Goal: Information Seeking & Learning: Find specific fact

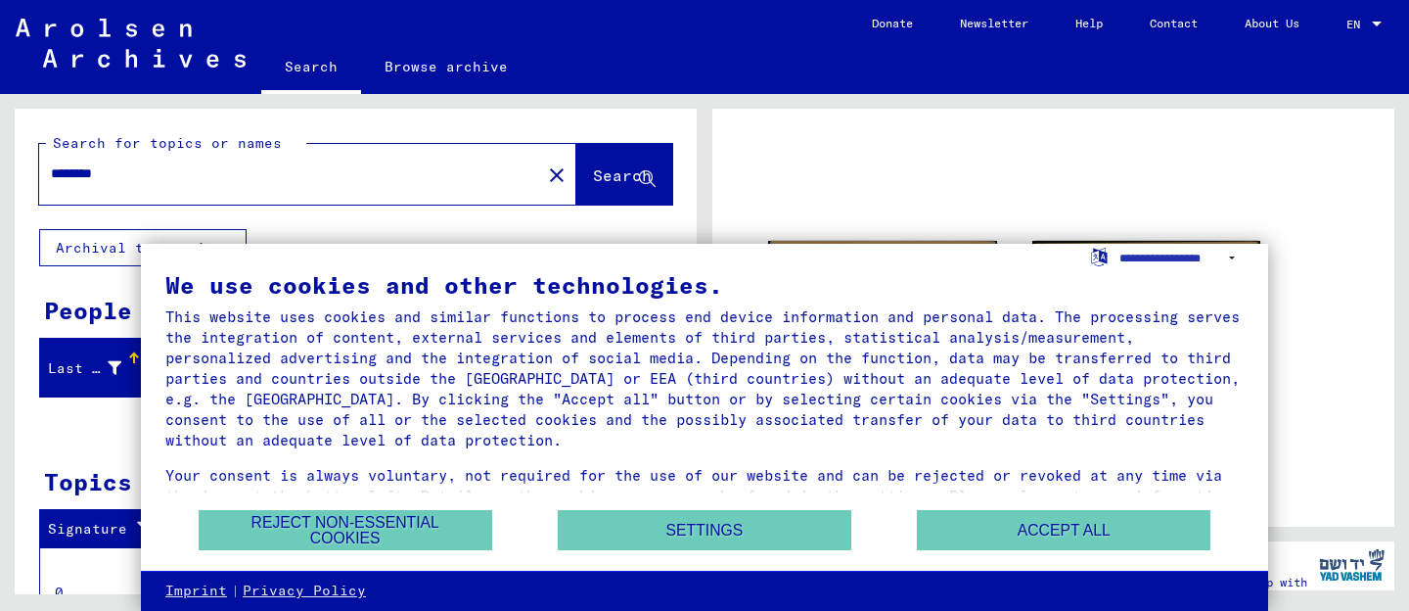
scroll to position [326, 0]
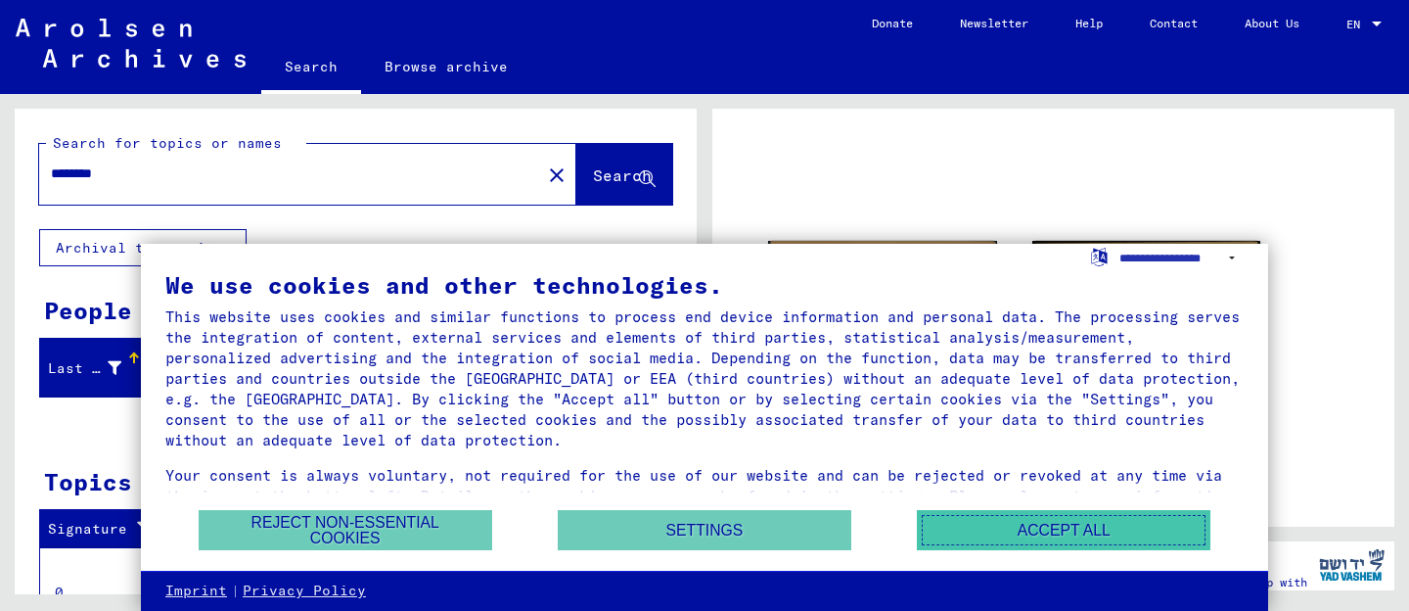
click at [1074, 533] on button "Accept all" at bounding box center [1064, 530] width 294 height 40
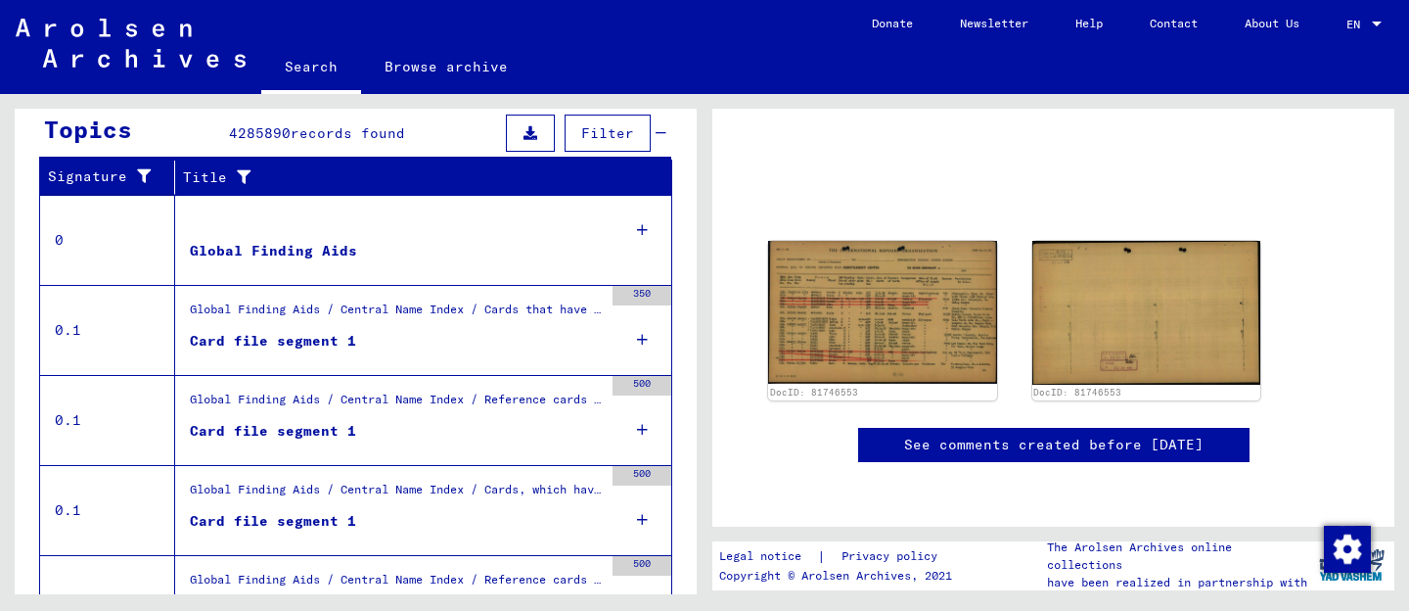
scroll to position [461, 0]
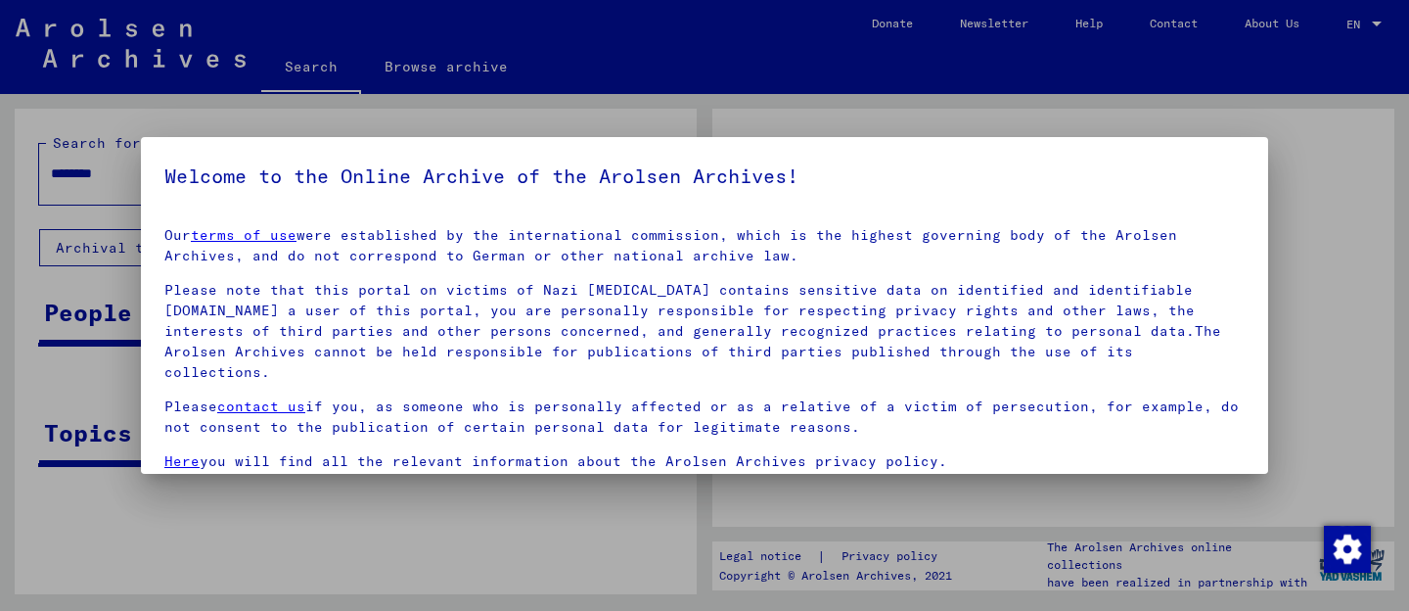
click at [682, 121] on div at bounding box center [704, 305] width 1409 height 611
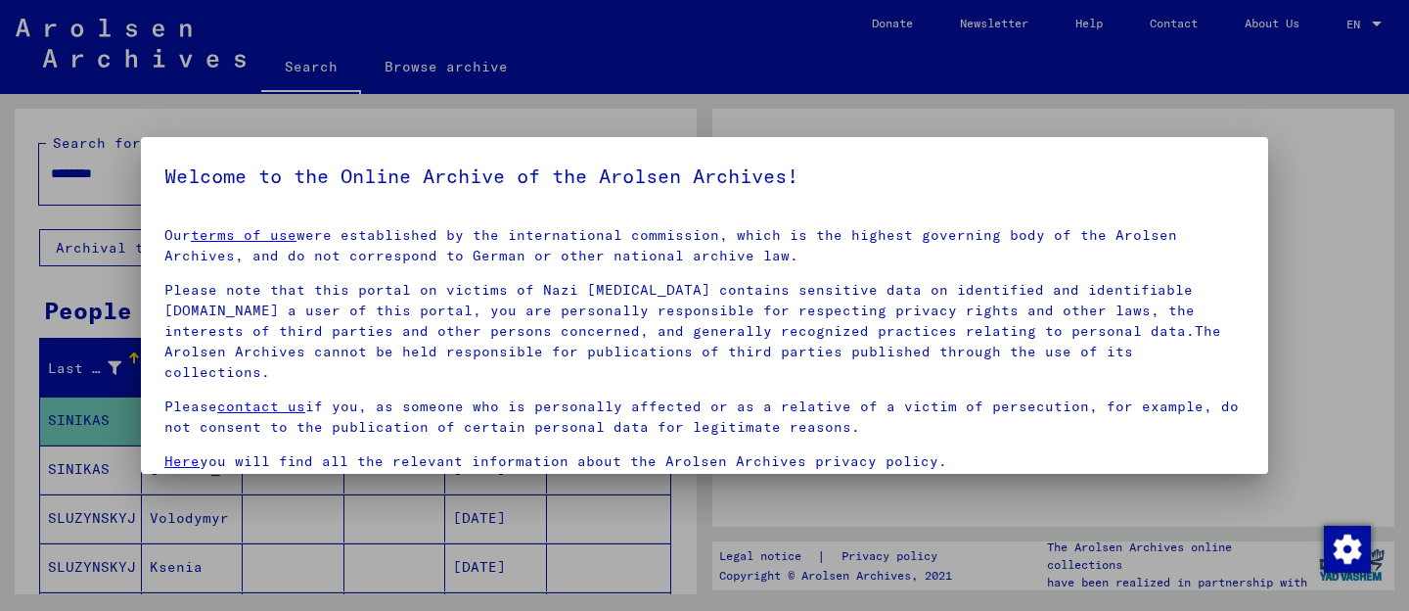
click at [0, 263] on div at bounding box center [704, 305] width 1409 height 611
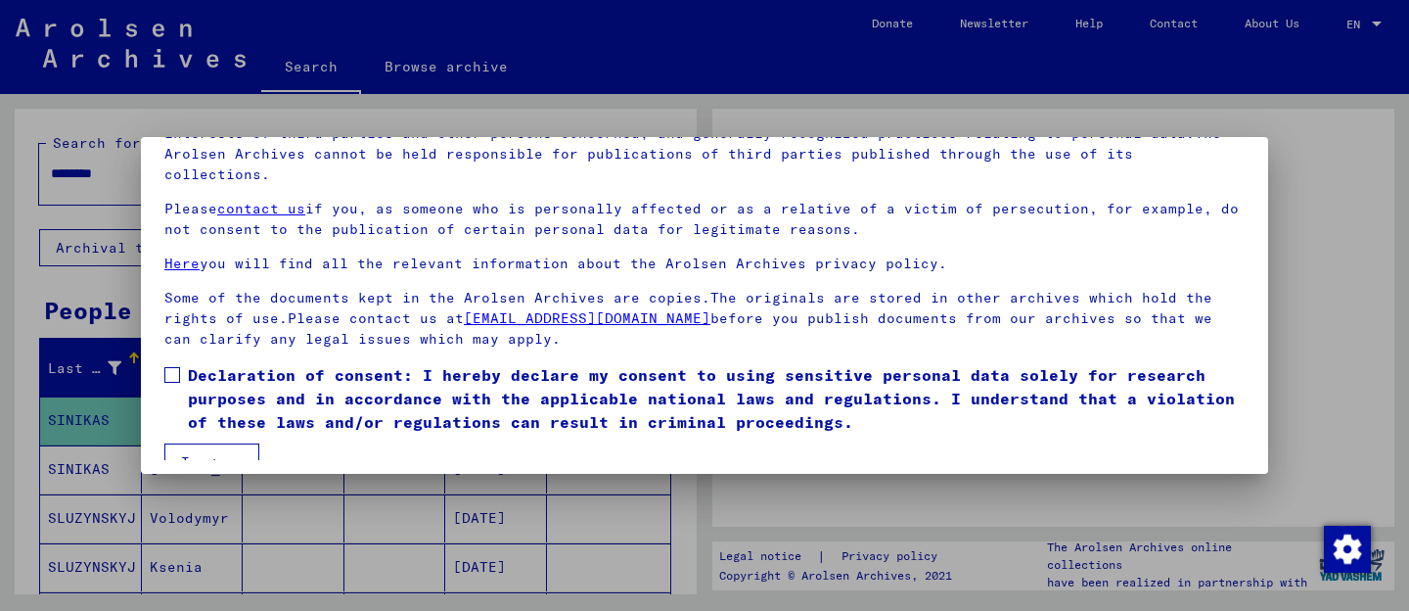
scroll to position [159, 0]
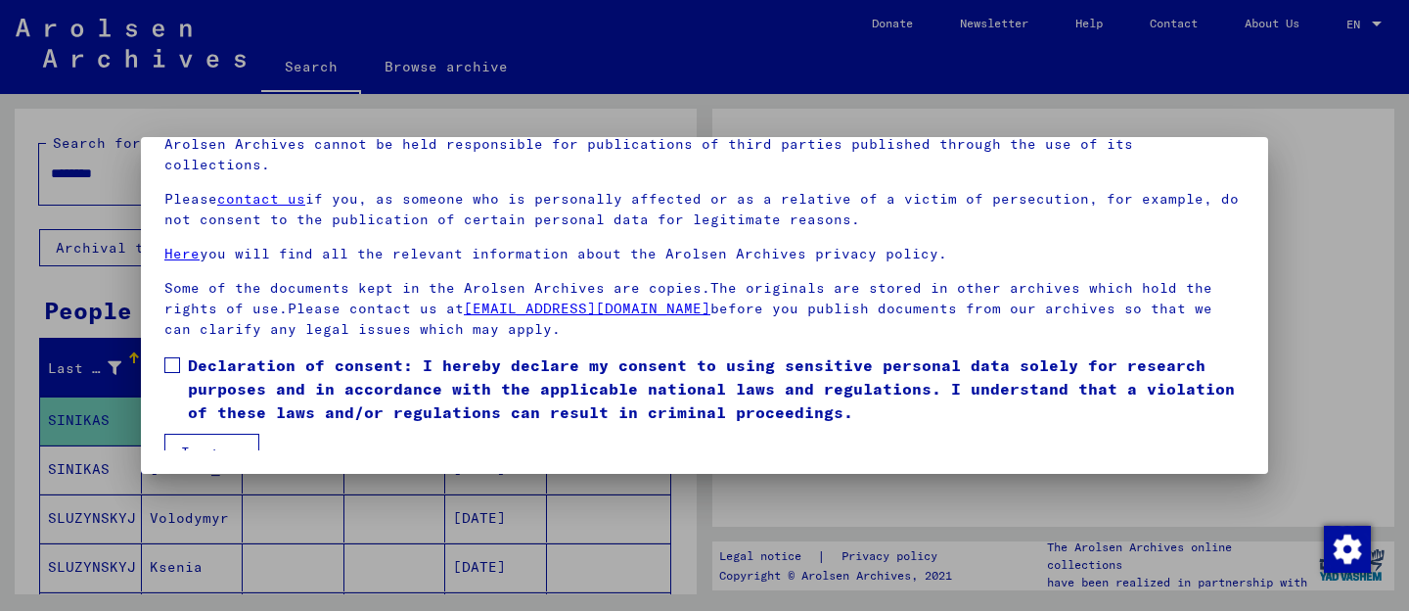
click at [170, 357] on span at bounding box center [172, 365] width 16 height 16
click at [208, 448] on button "I agree" at bounding box center [211, 452] width 95 height 37
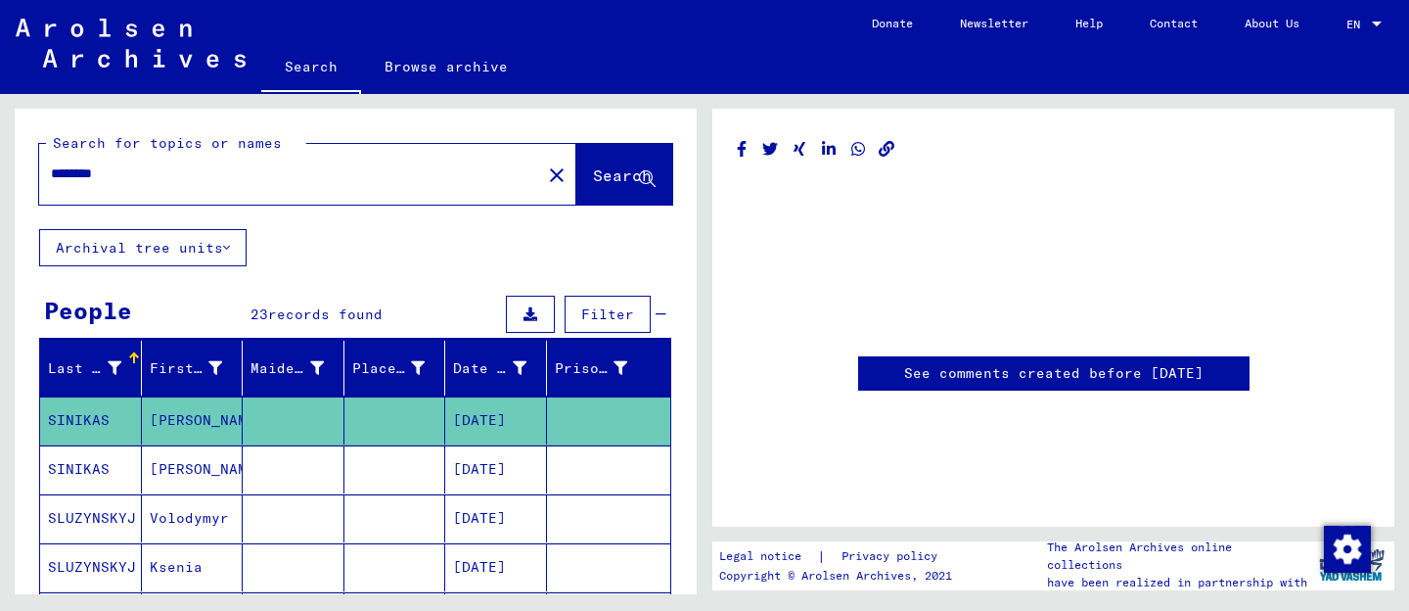
click at [208, 428] on mat-cell "[PERSON_NAME]" at bounding box center [193, 420] width 102 height 48
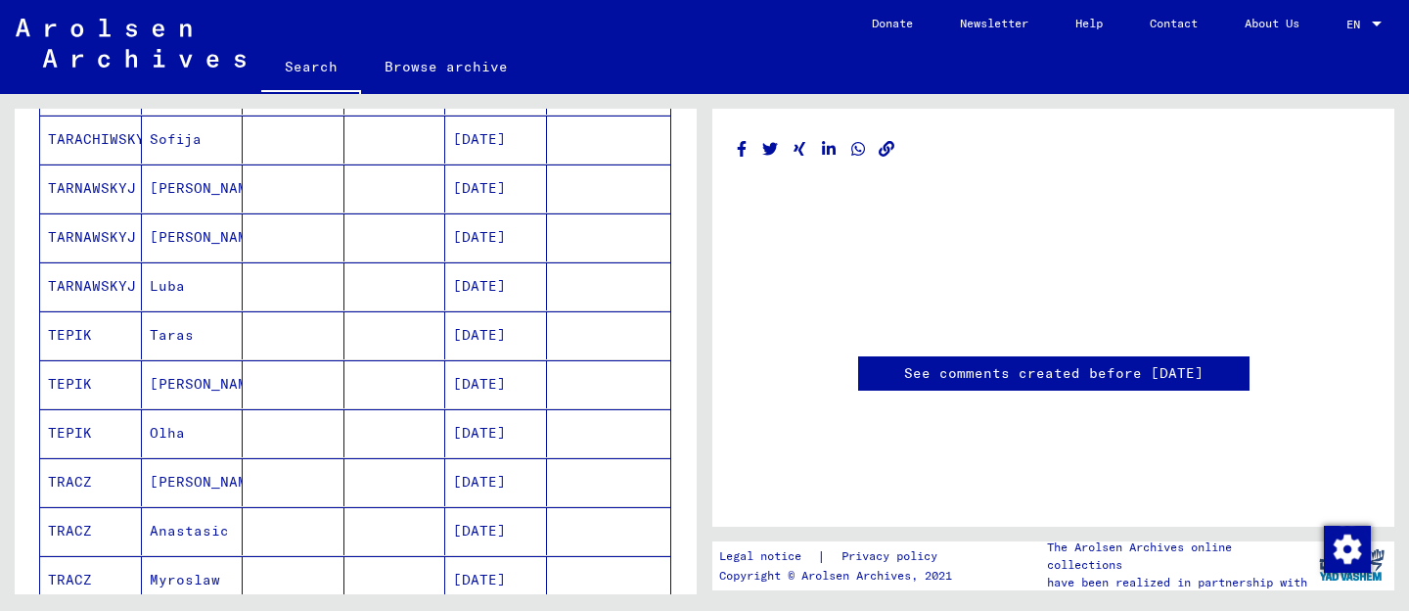
scroll to position [676, 0]
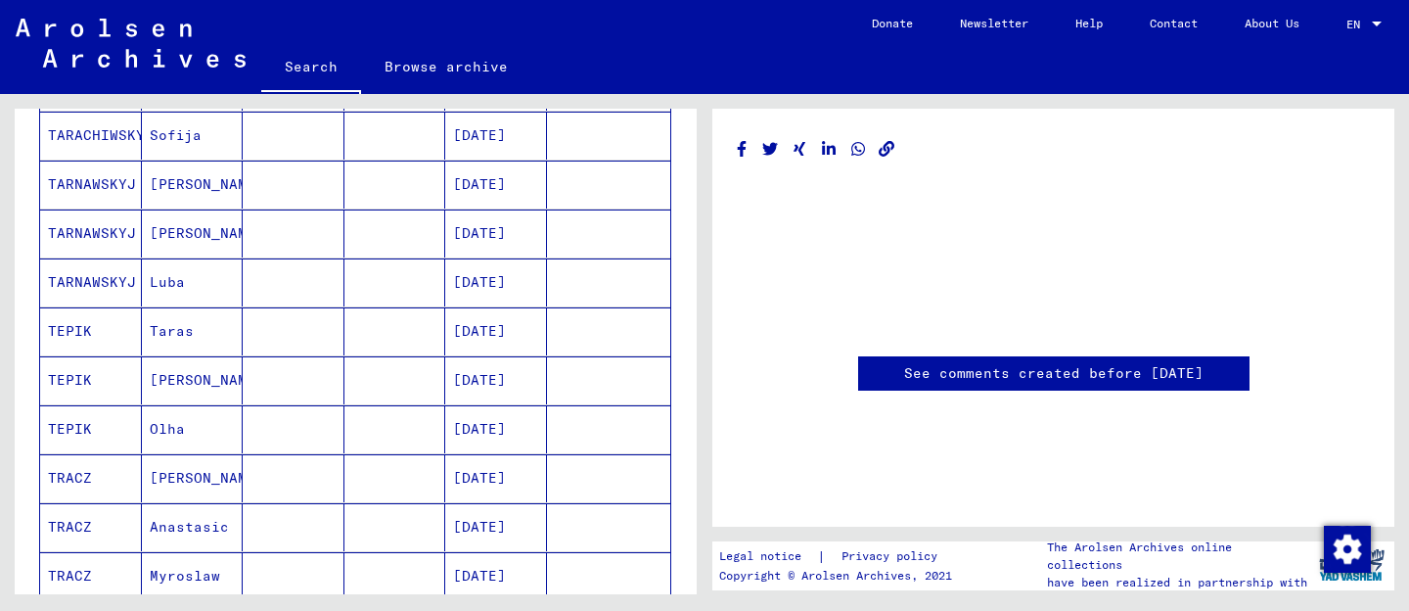
click at [62, 333] on mat-cell "TEPIK" at bounding box center [91, 331] width 102 height 48
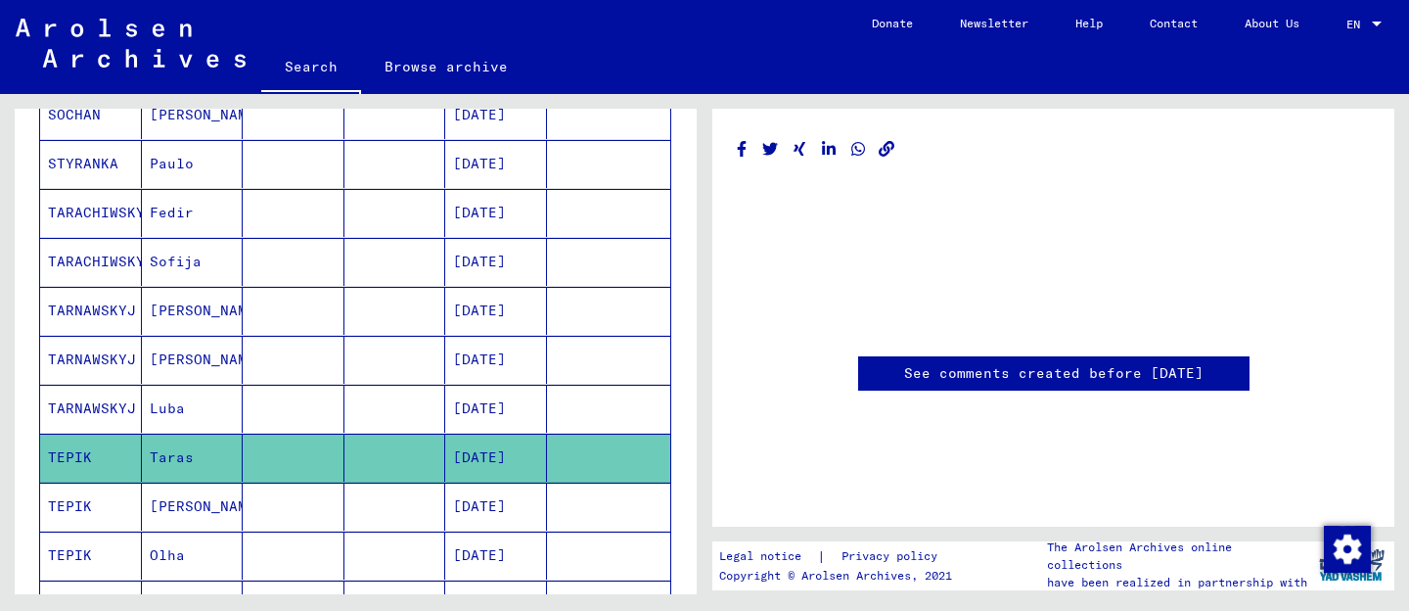
scroll to position [667, 0]
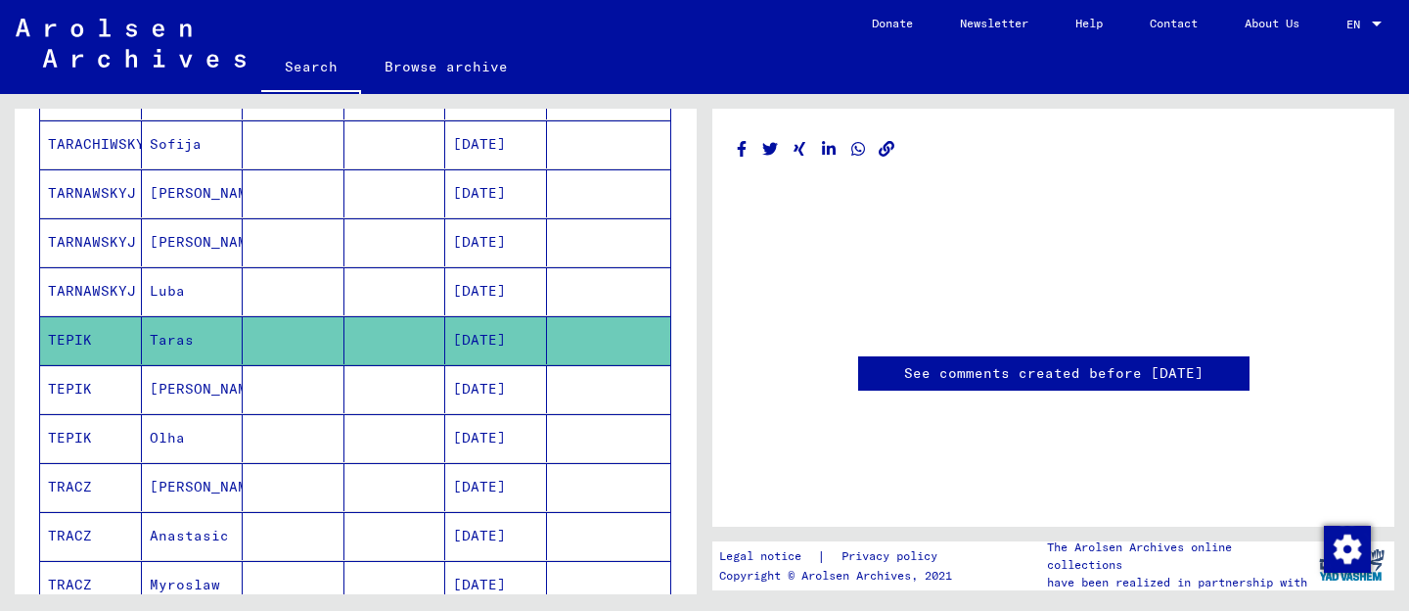
click at [473, 325] on mat-cell "[DATE]" at bounding box center [496, 340] width 102 height 48
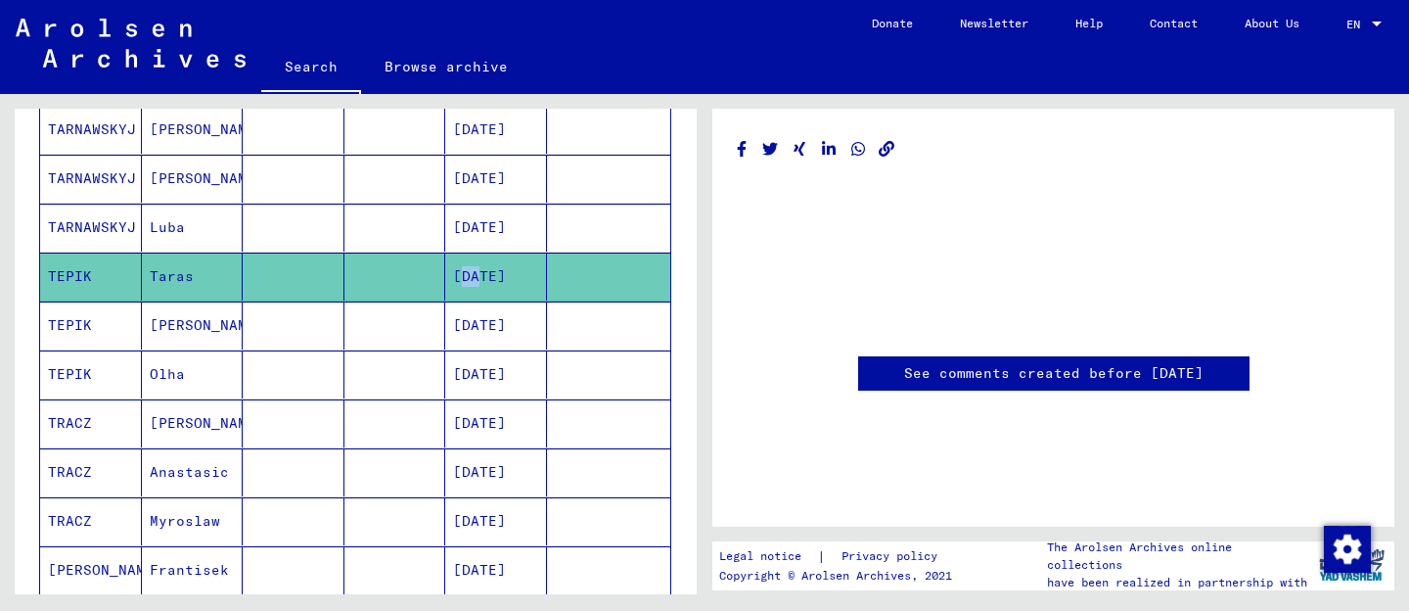
scroll to position [729, 0]
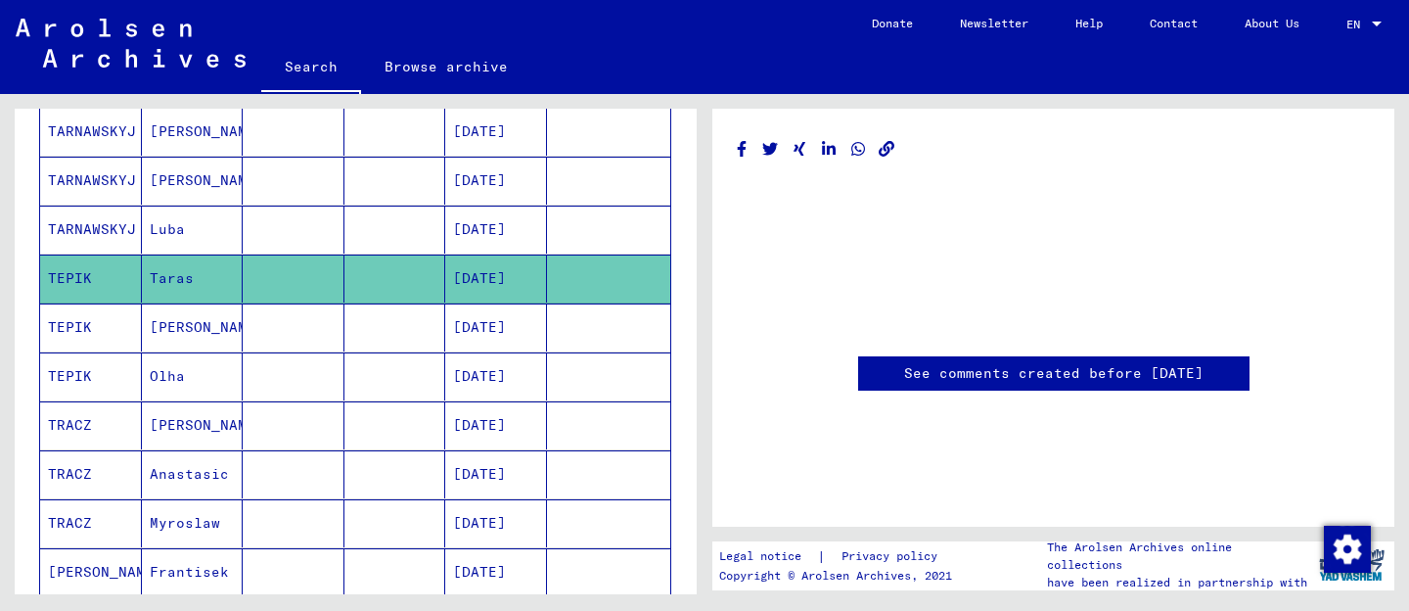
click at [177, 320] on mat-cell "[PERSON_NAME]" at bounding box center [193, 327] width 102 height 48
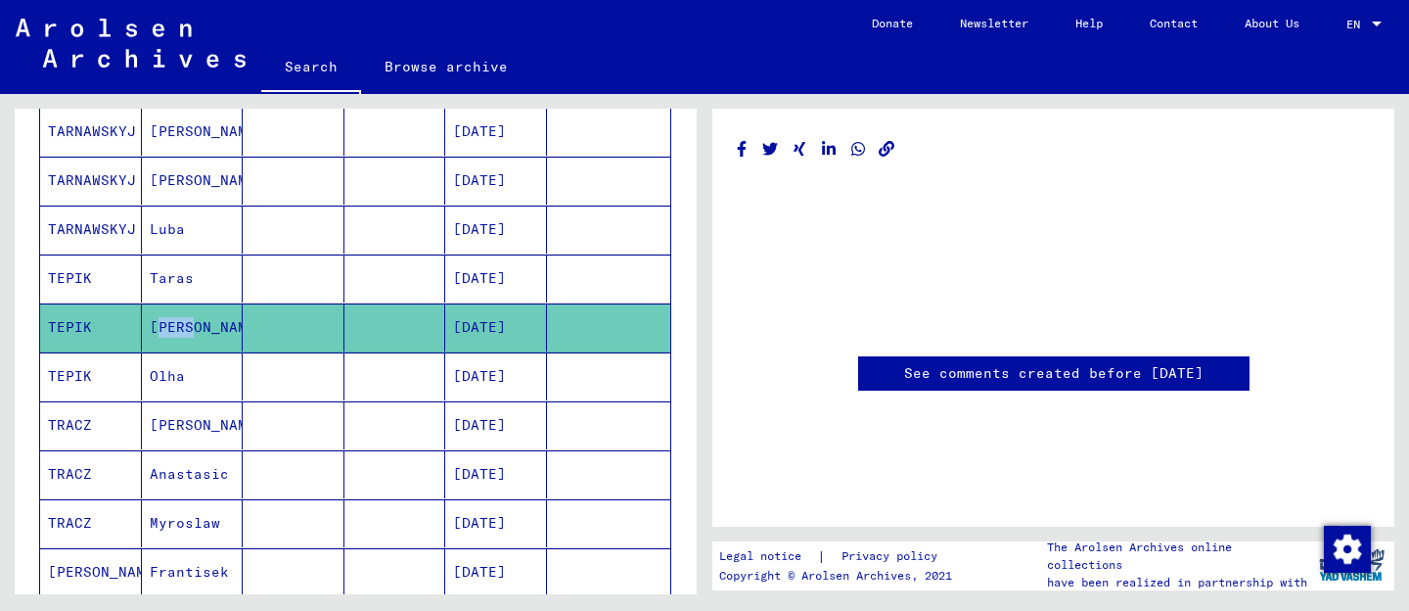
click at [177, 320] on mat-cell "[PERSON_NAME]" at bounding box center [193, 327] width 102 height 48
click at [177, 393] on mat-cell "Olha" at bounding box center [193, 376] width 102 height 48
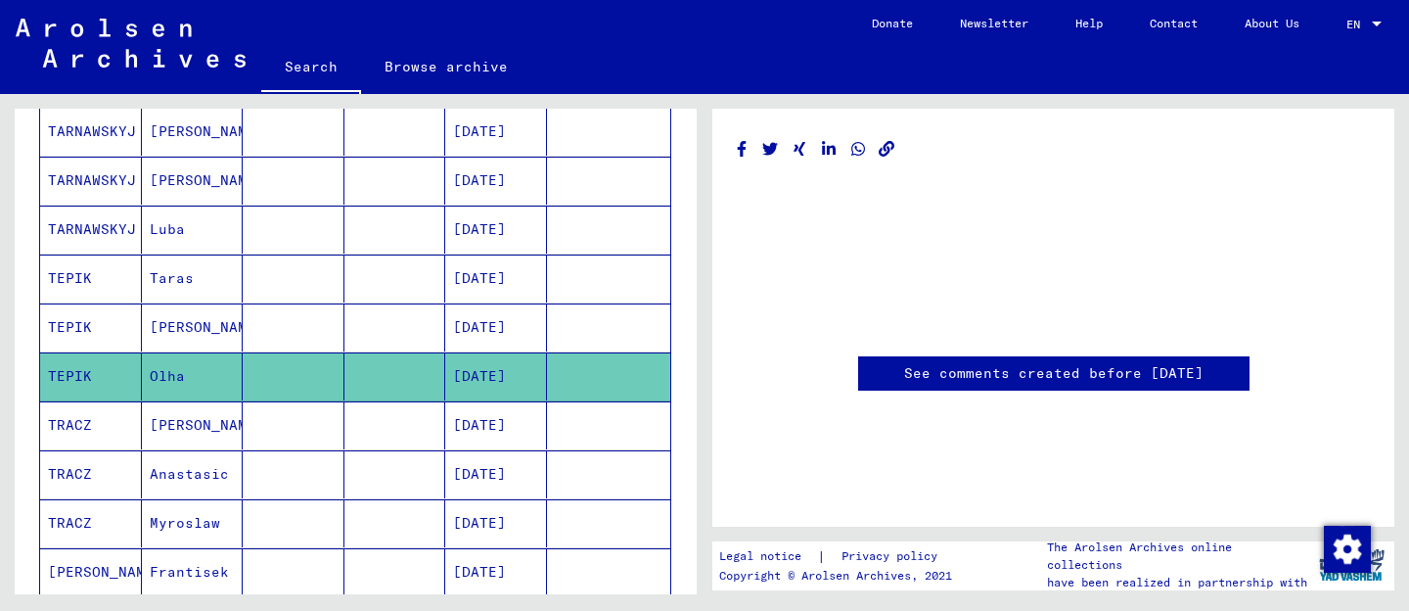
click at [524, 380] on mat-cell "[DATE]" at bounding box center [496, 376] width 102 height 48
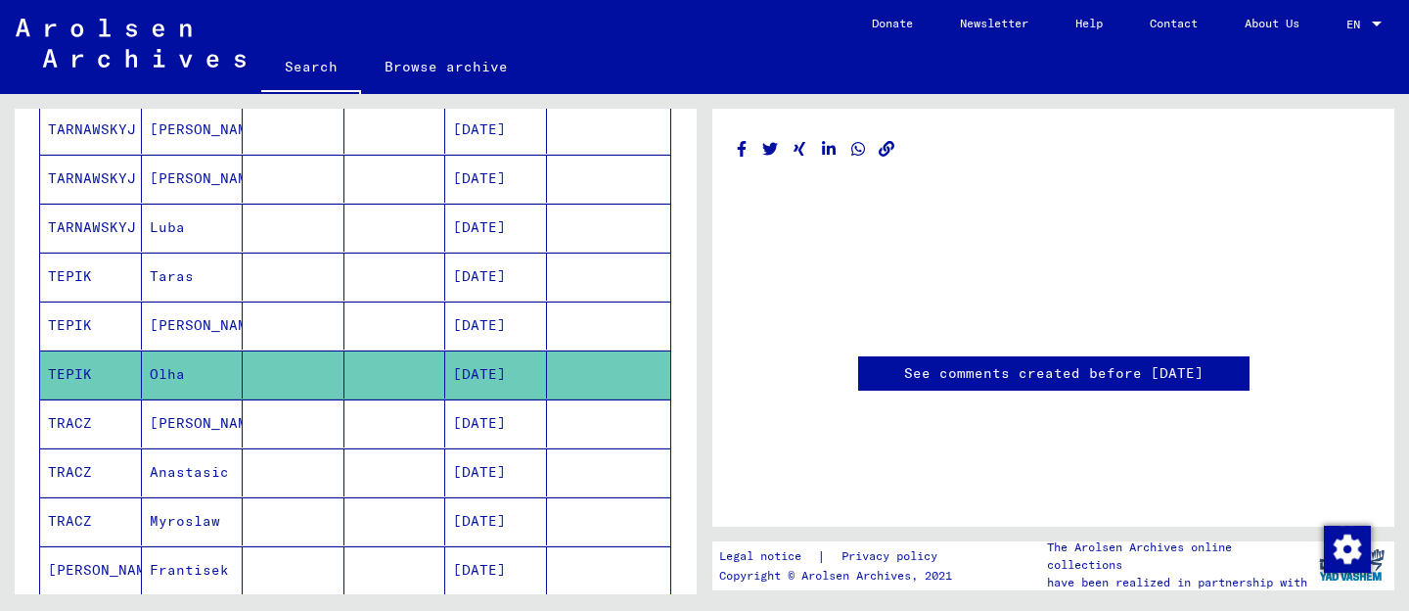
scroll to position [727, 0]
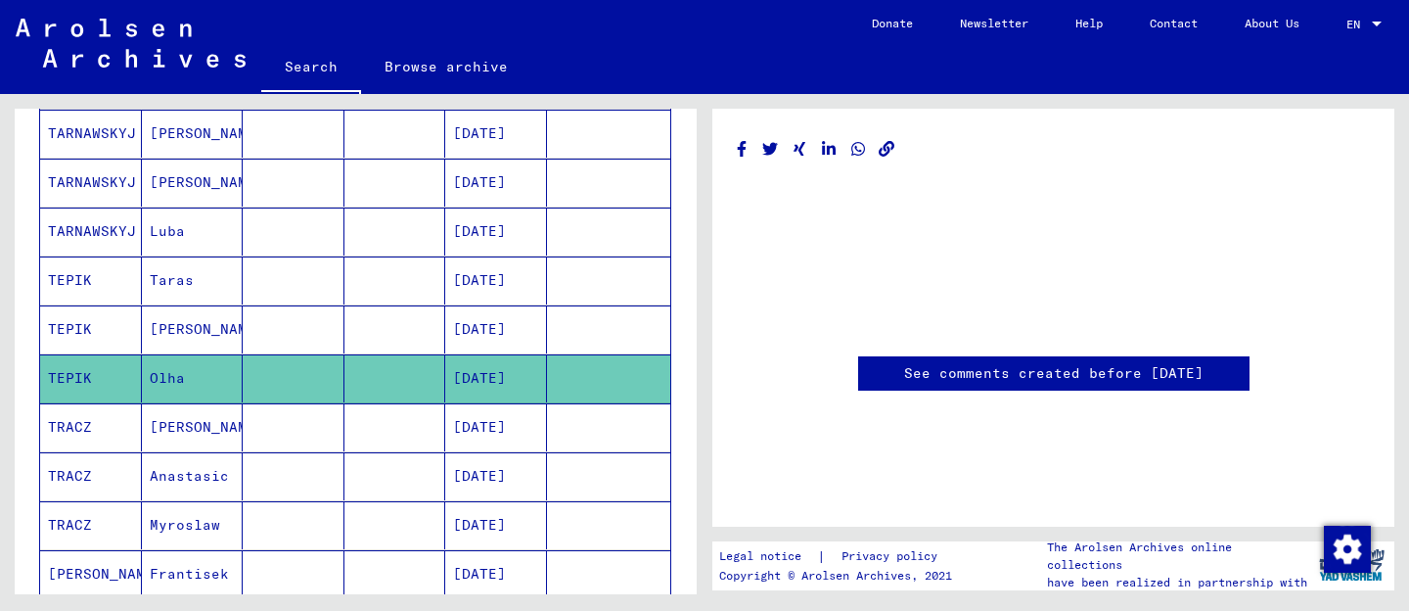
click at [279, 272] on mat-cell at bounding box center [294, 280] width 102 height 48
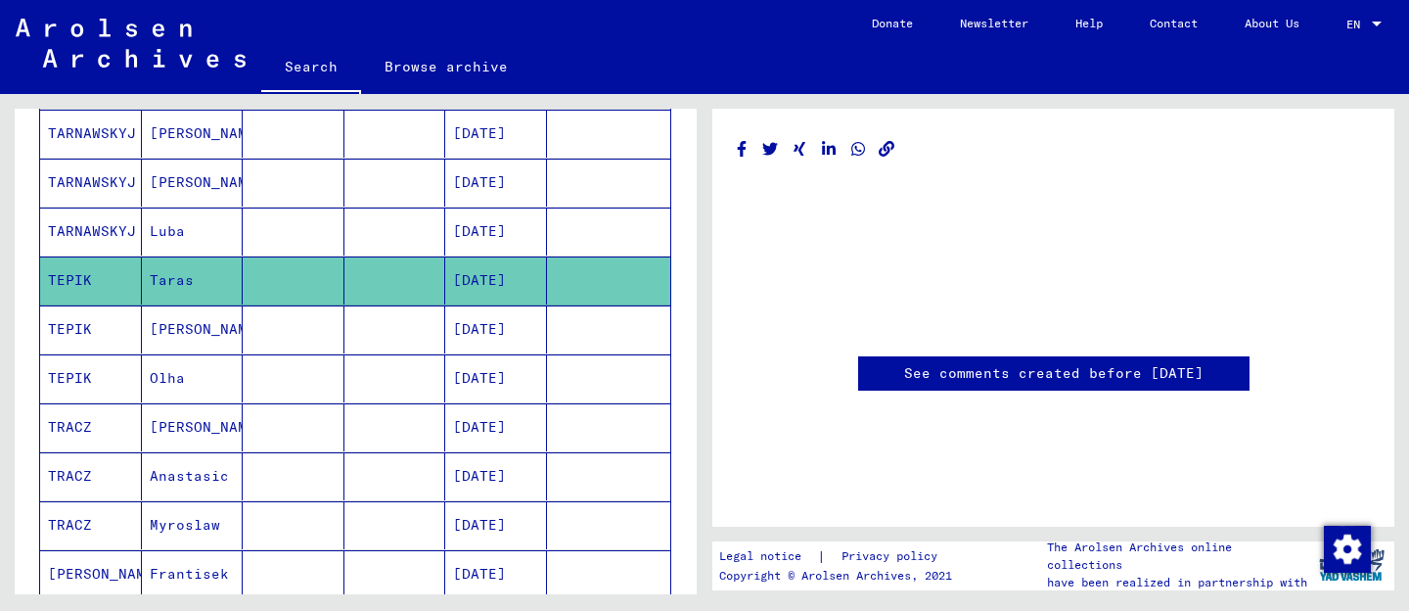
click at [516, 281] on mat-cell "[DATE]" at bounding box center [496, 280] width 102 height 48
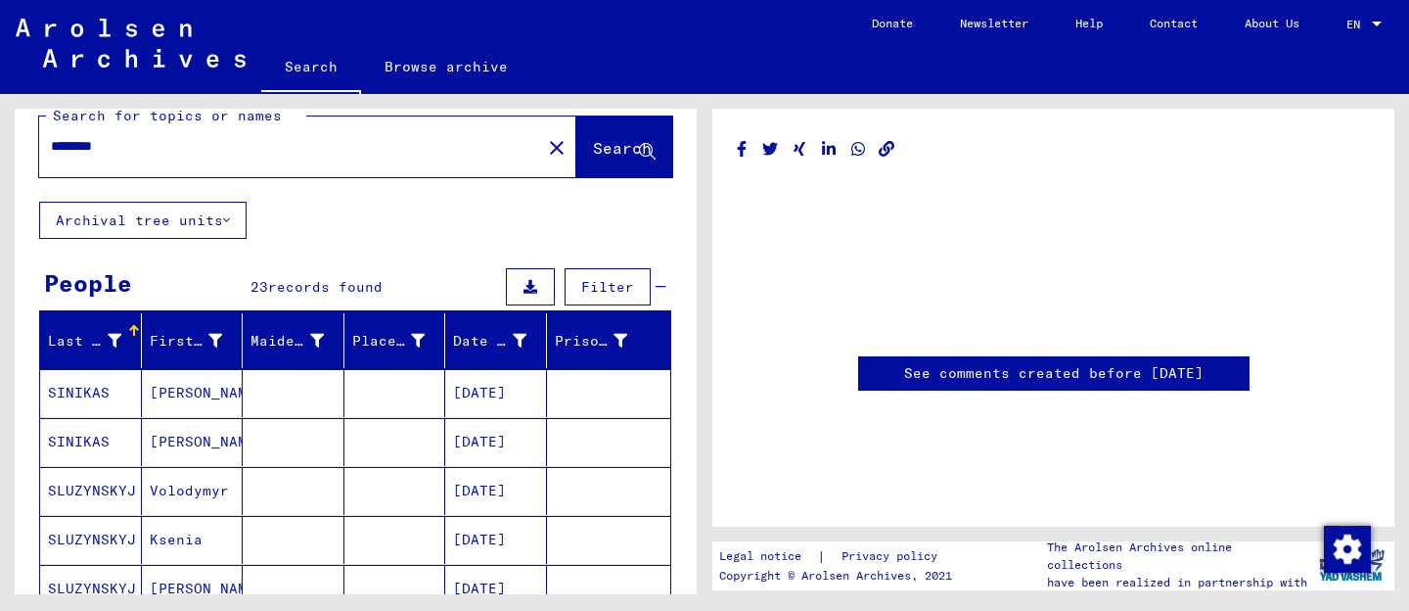
scroll to position [0, 0]
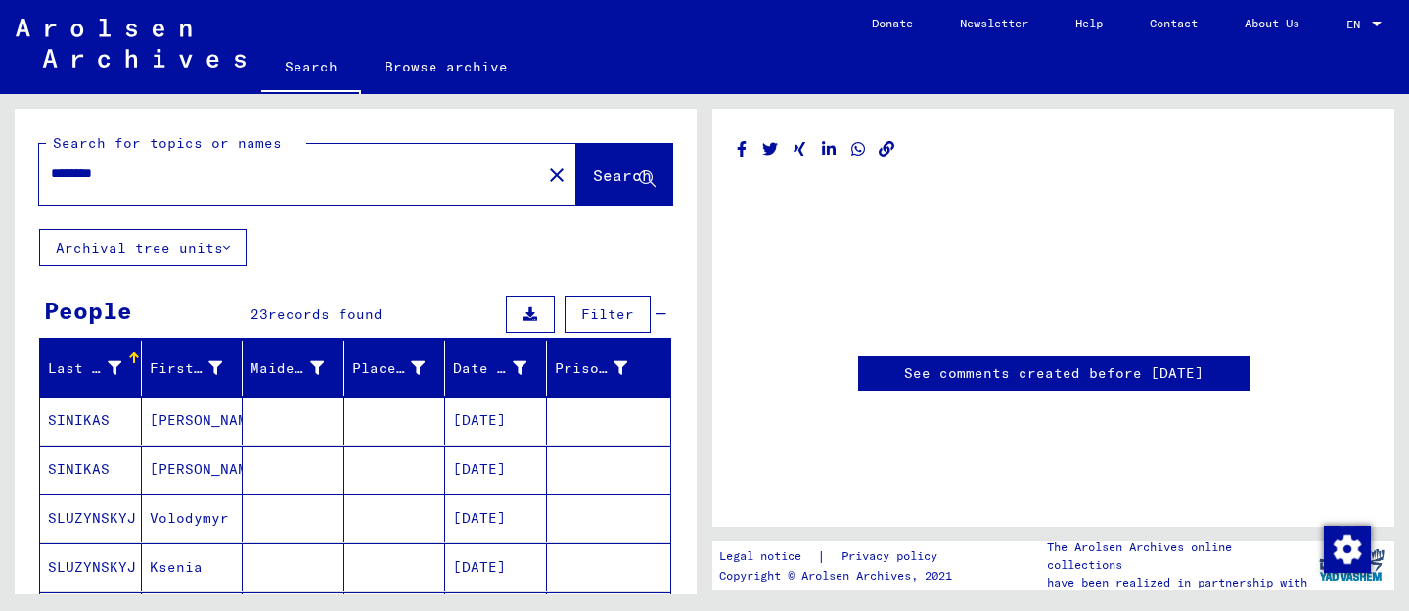
click at [231, 236] on button "Archival tree units" at bounding box center [142, 247] width 207 height 37
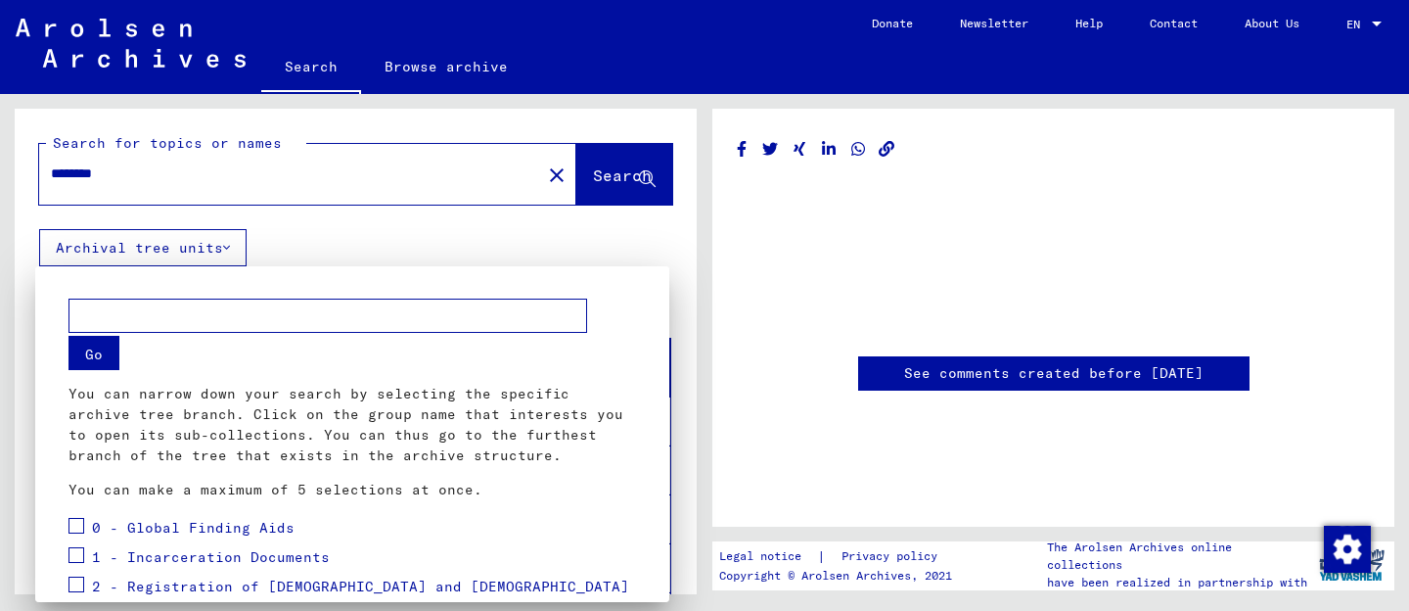
click at [355, 267] on mat-dialog-container "Go You can narrow down your search by selecting the specific archive tree branc…" at bounding box center [352, 434] width 634 height 336
click at [163, 47] on div at bounding box center [704, 305] width 1409 height 611
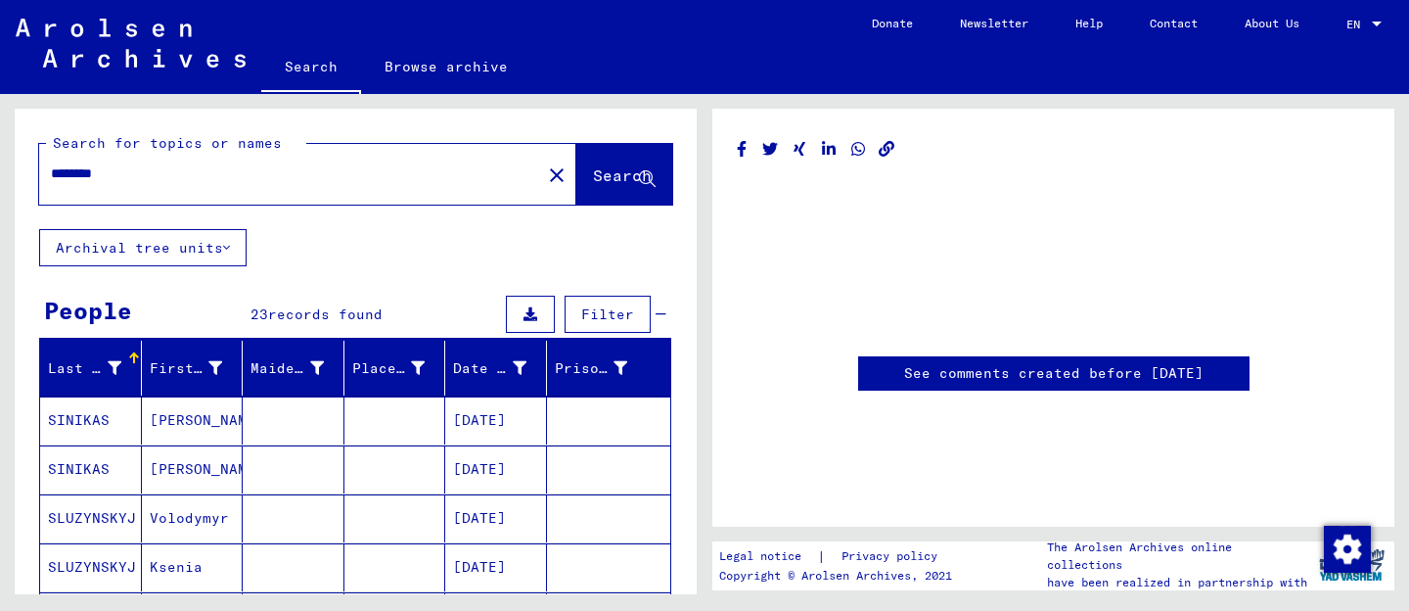
click at [128, 47] on img at bounding box center [131, 43] width 230 height 49
